Goal: Transaction & Acquisition: Purchase product/service

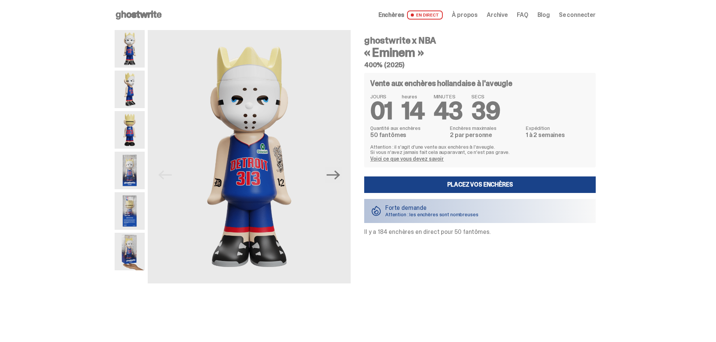
click at [115, 97] on img at bounding box center [130, 90] width 30 height 38
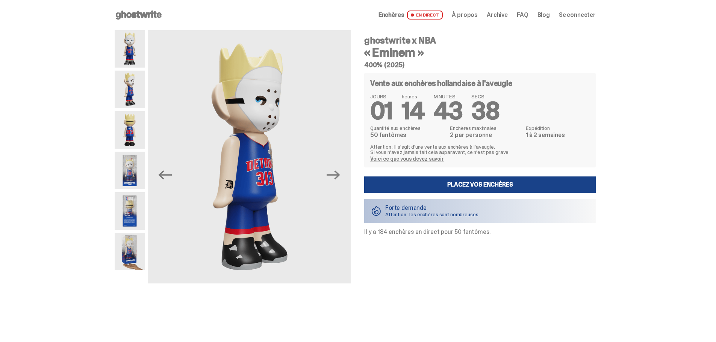
click at [115, 137] on img at bounding box center [130, 130] width 30 height 38
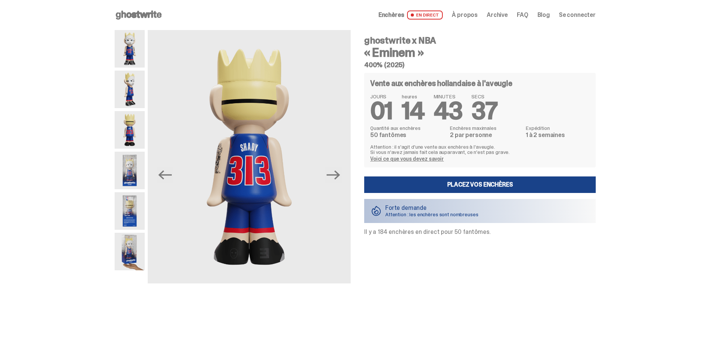
click at [115, 170] on img at bounding box center [130, 171] width 30 height 38
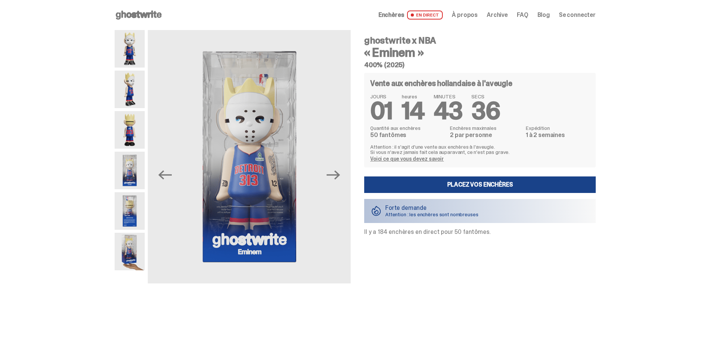
click at [115, 222] on img at bounding box center [130, 211] width 30 height 38
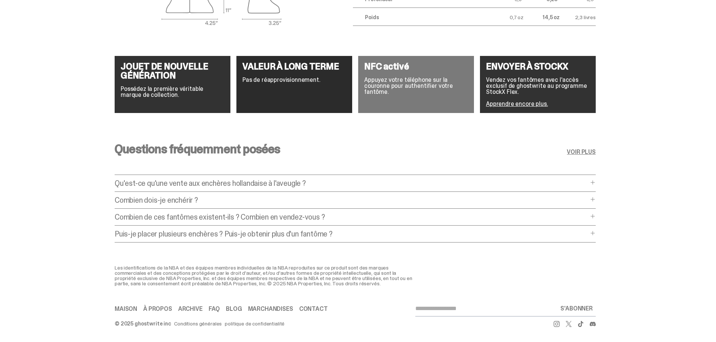
scroll to position [1611, 0]
click at [174, 195] on font "Combien dois-je enchérir ?" at bounding box center [156, 200] width 83 height 10
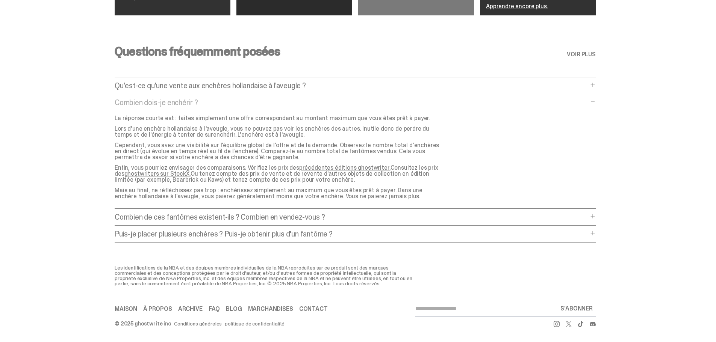
scroll to position [1721, 0]
click at [273, 214] on div "Combien de ces fantômes existent-ils ? Combien en vendez-vous ? Combien de ces …" at bounding box center [355, 220] width 481 height 12
click at [271, 229] on font "Puis-je placer plusieurs enchères ? Puis-je obtenir plus d'un fantôme ?" at bounding box center [224, 234] width 218 height 10
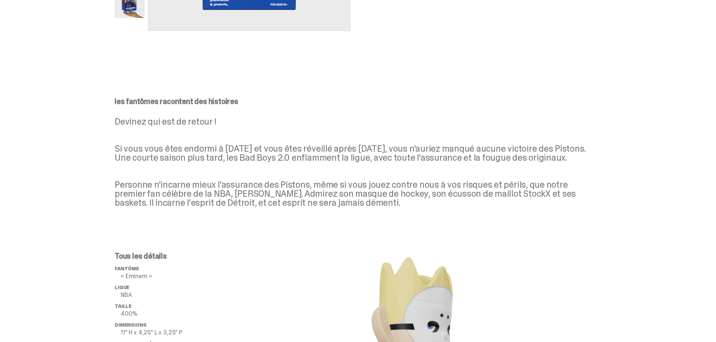
scroll to position [0, 0]
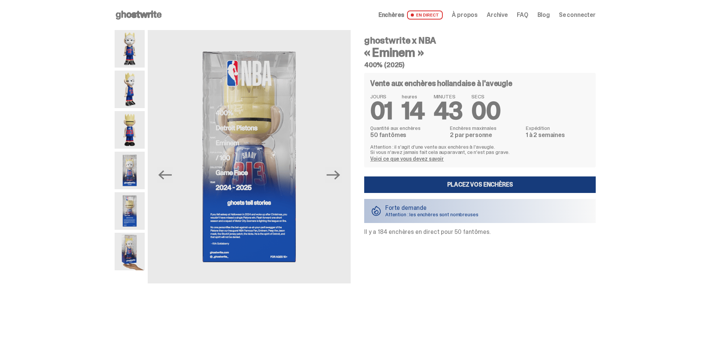
click at [469, 189] on font "Placez vos enchères" at bounding box center [480, 185] width 66 height 8
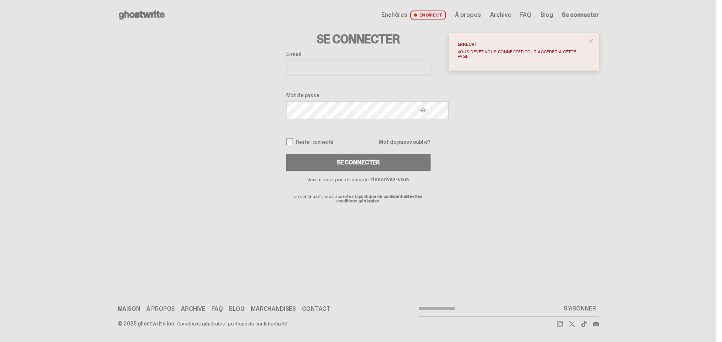
click at [408, 183] on font "Inscrivez-vous" at bounding box center [391, 179] width 36 height 7
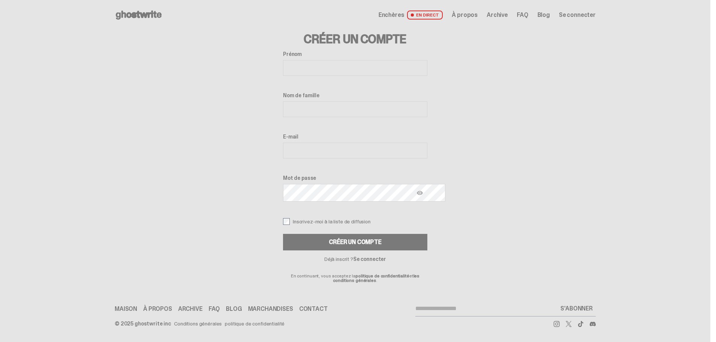
click at [314, 76] on input "Prénom" at bounding box center [355, 68] width 144 height 16
type input "*****"
type input "******"
type input "**********"
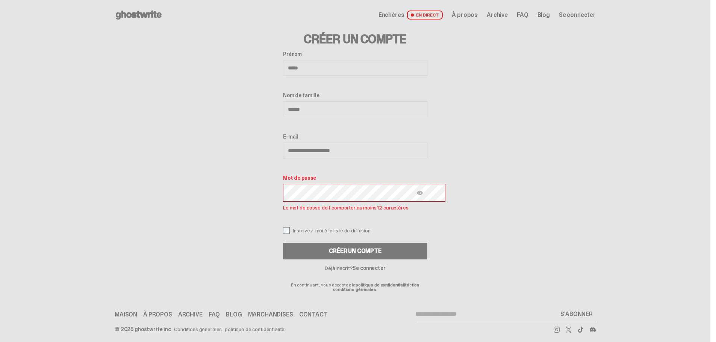
click at [423, 196] on img at bounding box center [420, 193] width 6 height 6
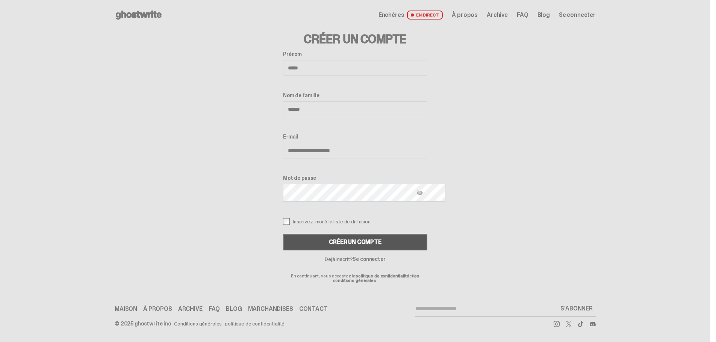
click at [370, 246] on font "Créer un compte" at bounding box center [355, 242] width 53 height 8
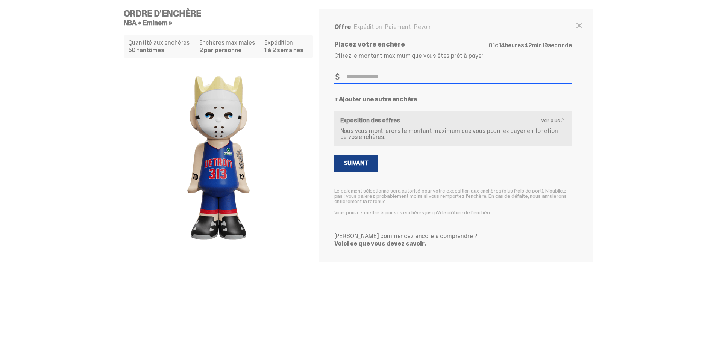
click at [380, 82] on input "Montant de l'enchère" at bounding box center [453, 77] width 238 height 12
